Goal: Information Seeking & Learning: Find specific fact

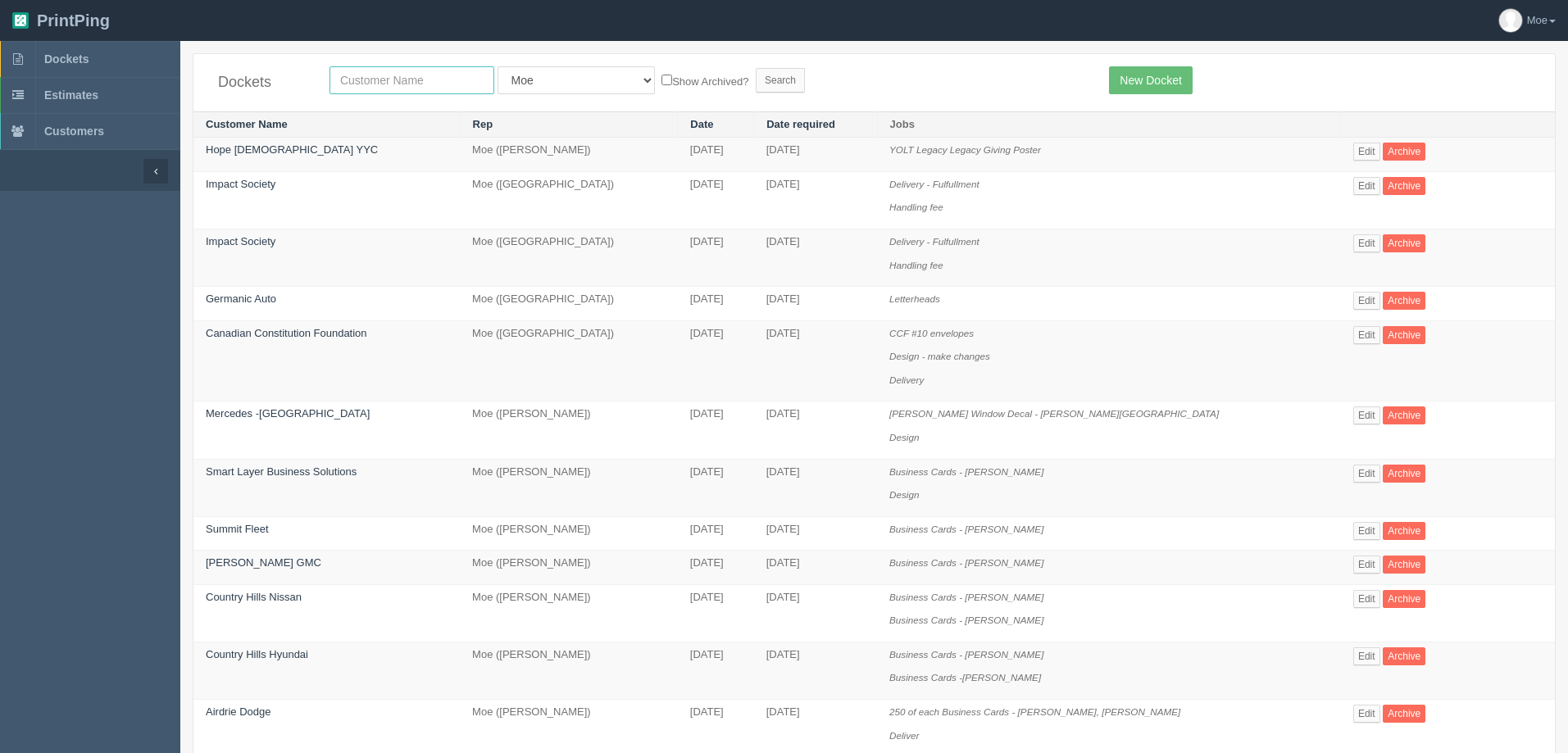
click at [406, 81] on input "text" at bounding box center [412, 80] width 165 height 28
type input "justice"
click at [756, 81] on input "Search" at bounding box center [780, 80] width 50 height 24
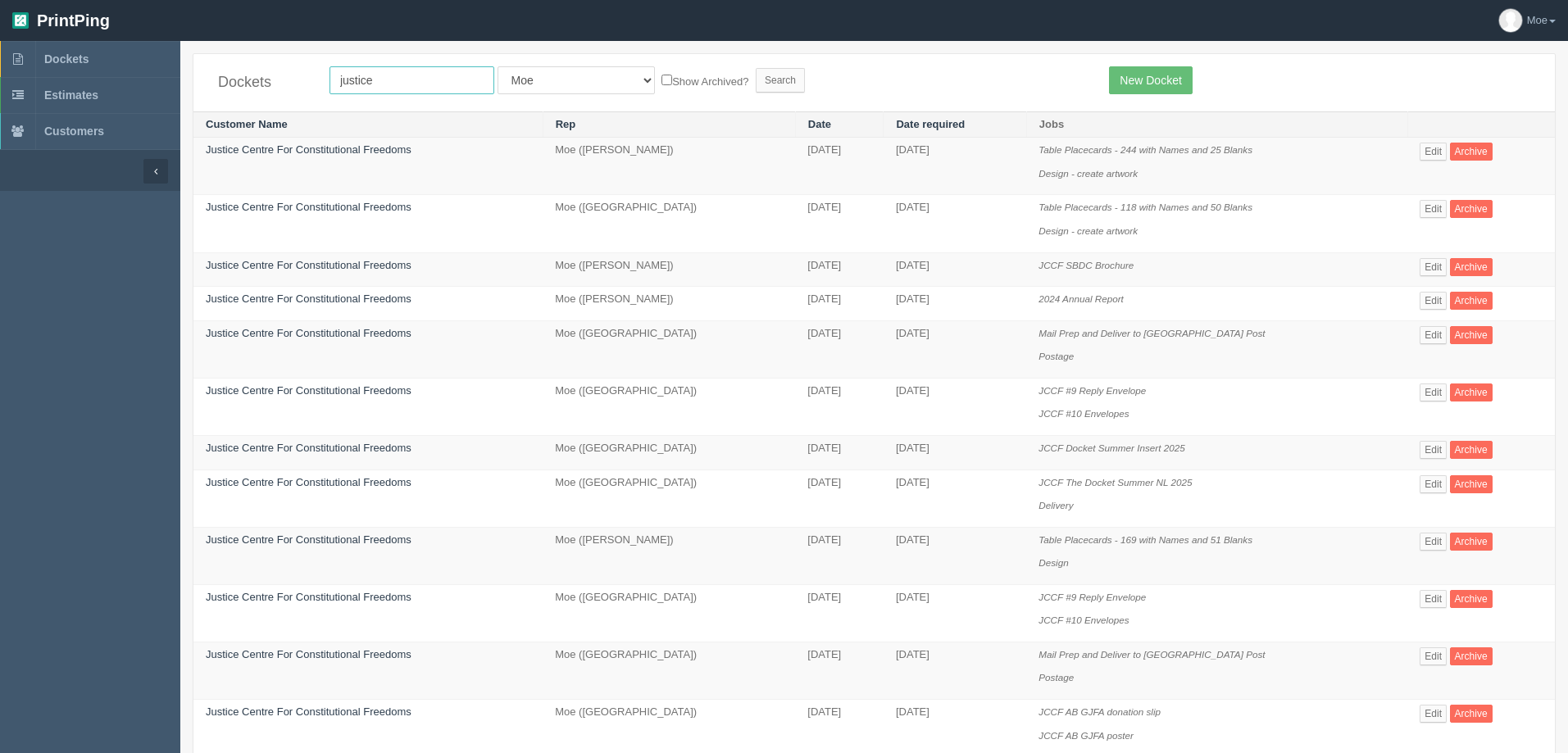
drag, startPoint x: 406, startPoint y: 77, endPoint x: 0, endPoint y: 15, distance: 410.7
type input "canadian"
click at [756, 82] on input "Search" at bounding box center [780, 80] width 50 height 24
